Goal: Task Accomplishment & Management: Manage account settings

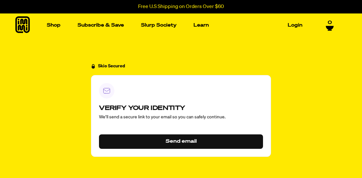
click at [178, 144] on button "Send email" at bounding box center [181, 141] width 164 height 15
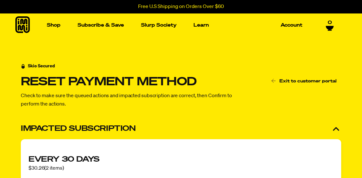
scroll to position [264, 0]
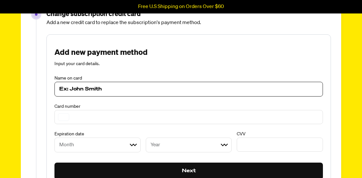
click at [119, 90] on input at bounding box center [188, 89] width 259 height 8
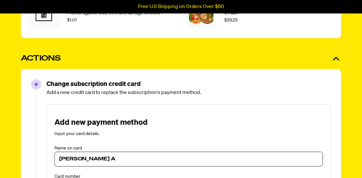
scroll to position [193, 0]
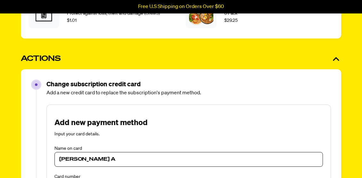
click at [104, 155] on div "Kandace A" at bounding box center [189, 159] width 269 height 15
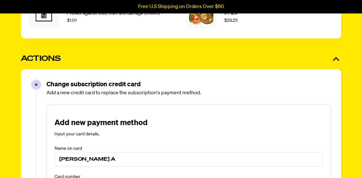
click at [102, 160] on input "Kandace A" at bounding box center [188, 159] width 259 height 8
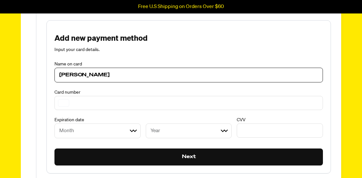
scroll to position [279, 0]
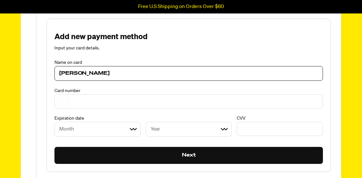
type input "Kandace A McClure"
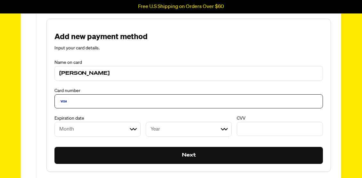
click at [89, 129] on select "Month 01 02 03 04 05 06 07 08 09 10 11 12" at bounding box center [98, 129] width 86 height 15
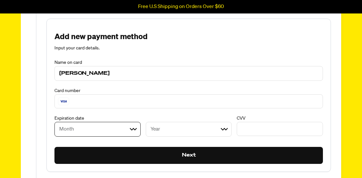
select select "09"
click at [168, 129] on select "Year 2025 2026 2027 2028 2029 2030 2031 2032 2033 2034 2035 2036 2037 2038 2039…" at bounding box center [189, 129] width 86 height 15
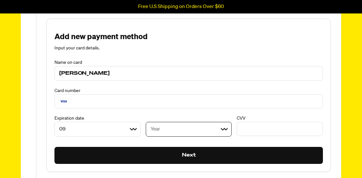
select select "2028"
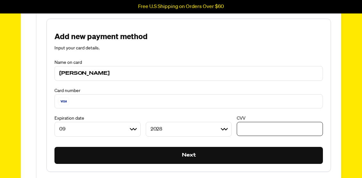
click at [226, 152] on button "Next" at bounding box center [189, 155] width 269 height 17
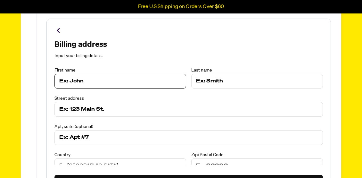
click at [128, 83] on input at bounding box center [120, 81] width 122 height 8
type input "Kandace"
type input "McClure"
type input "424 Logan Cut Dr"
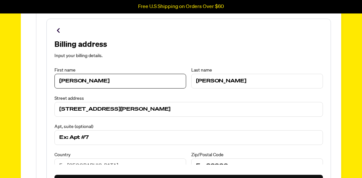
type input "424 Logan Cut Dr"
type input "97523"
type input "CAVE JUNCTION"
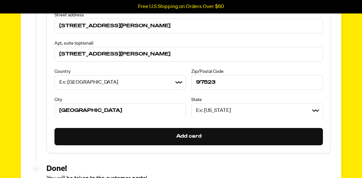
scroll to position [338, 0]
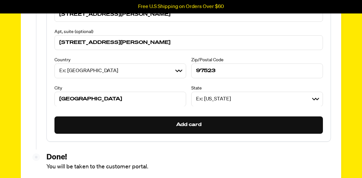
click at [131, 127] on button "Add card" at bounding box center [189, 124] width 269 height 17
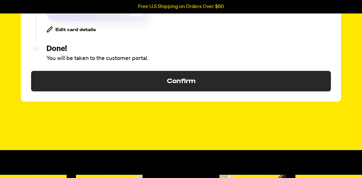
click at [144, 80] on button "Confirm" at bounding box center [181, 81] width 300 height 21
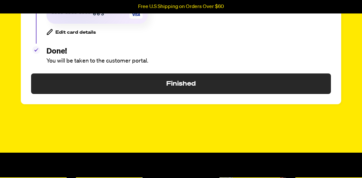
click at [146, 82] on button "Finished" at bounding box center [181, 83] width 300 height 21
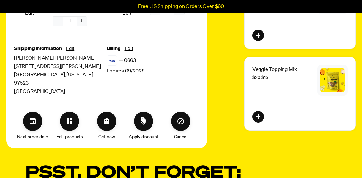
scroll to position [197, 0]
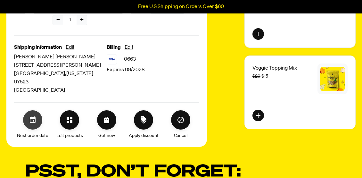
click at [37, 118] on button "Set your next order date" at bounding box center [32, 119] width 19 height 19
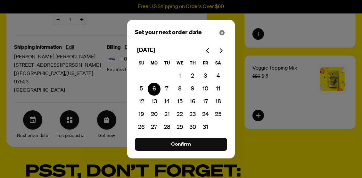
click at [96, 148] on div "Modal" at bounding box center [181, 89] width 362 height 178
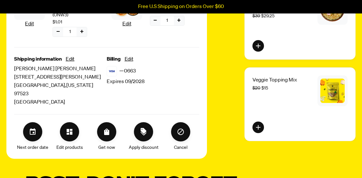
scroll to position [182, 0]
